Goal: Navigation & Orientation: Go to known website

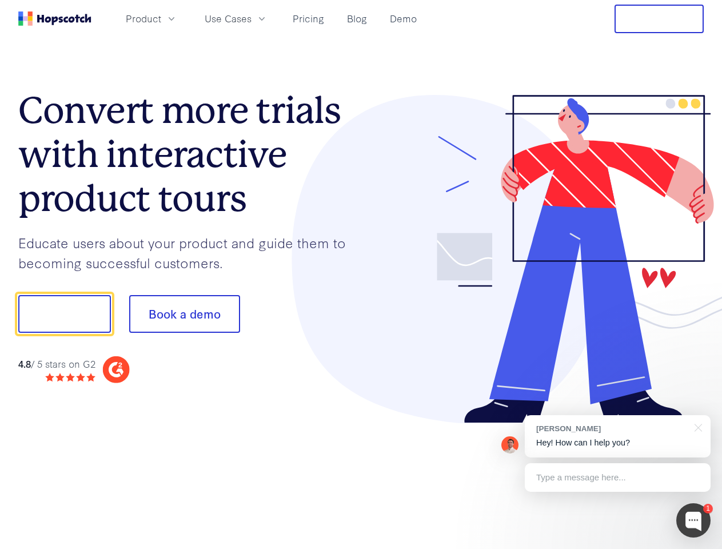
click at [362, 275] on div at bounding box center [533, 259] width 343 height 329
click at [161, 18] on span "Product" at bounding box center [143, 18] width 35 height 14
click at [252, 18] on span "Use Cases" at bounding box center [228, 18] width 47 height 14
click at [660, 19] on button "Free Trial" at bounding box center [659, 19] width 89 height 29
click at [64, 314] on button "Show me!" at bounding box center [64, 314] width 93 height 38
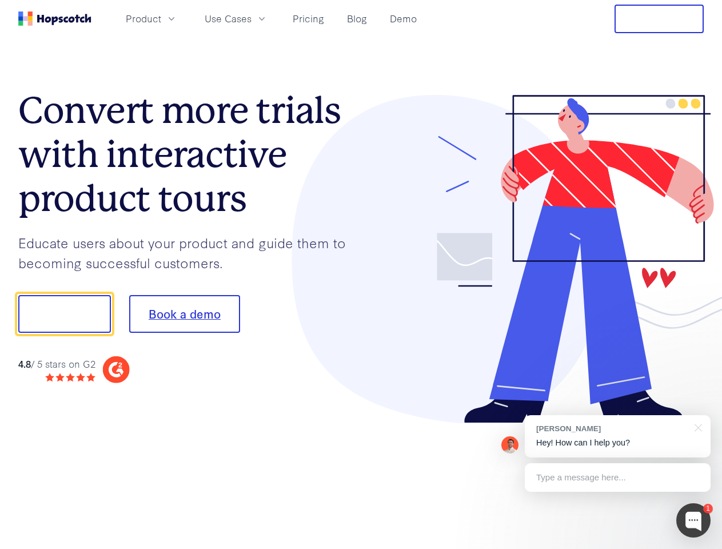
click at [184, 314] on button "Book a demo" at bounding box center [184, 314] width 111 height 38
click at [694, 521] on div at bounding box center [694, 520] width 34 height 34
click at [618, 436] on div "[PERSON_NAME] Hey! How can I help you?" at bounding box center [618, 436] width 186 height 42
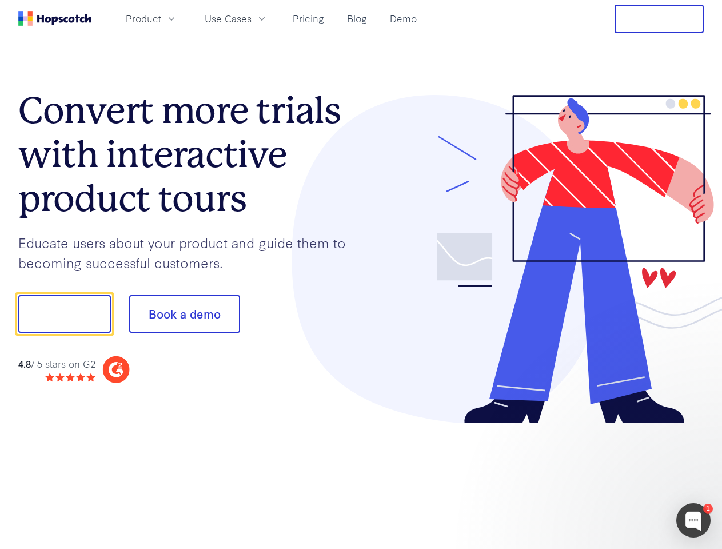
click at [697, 549] on div "1 [PERSON_NAME] Hey! How can I help you? Type a message here... Free live chat …" at bounding box center [361, 549] width 722 height 0
click at [618, 478] on div at bounding box center [604, 389] width 215 height 228
